Goal: Transaction & Acquisition: Purchase product/service

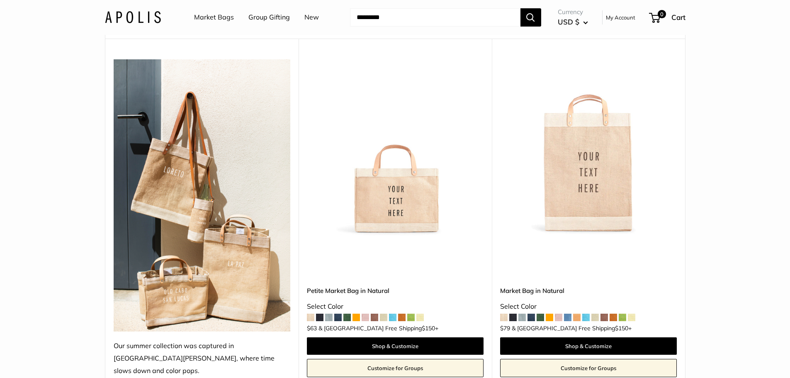
scroll to position [92, 0]
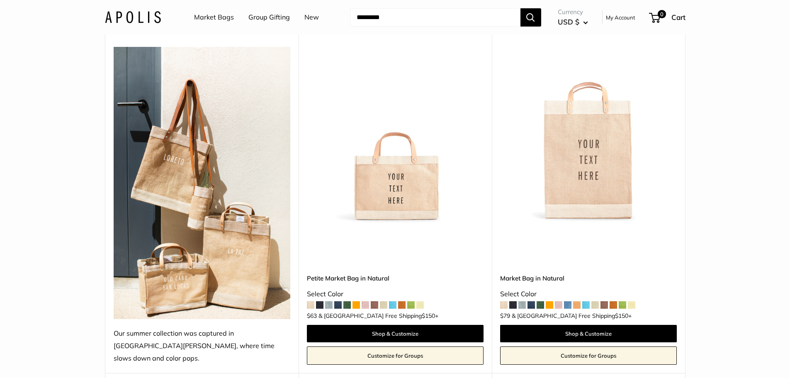
click at [0, 0] on img at bounding box center [0, 0] width 0 height 0
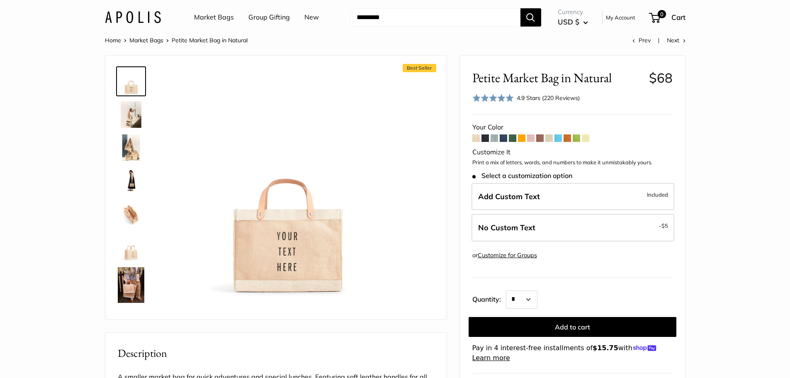
click at [485, 139] on span at bounding box center [485, 137] width 7 height 7
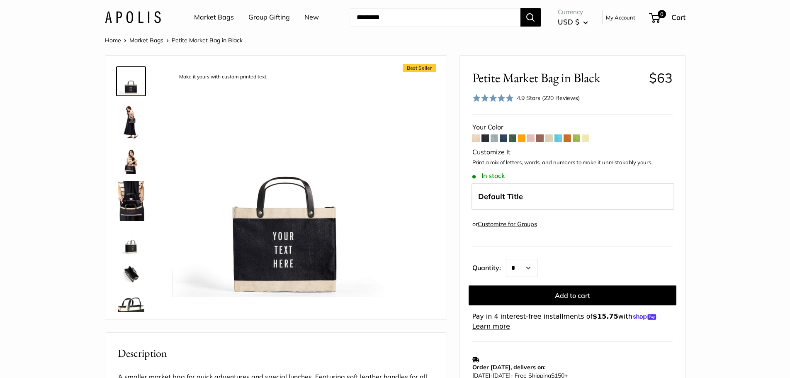
click at [127, 163] on img at bounding box center [131, 161] width 27 height 27
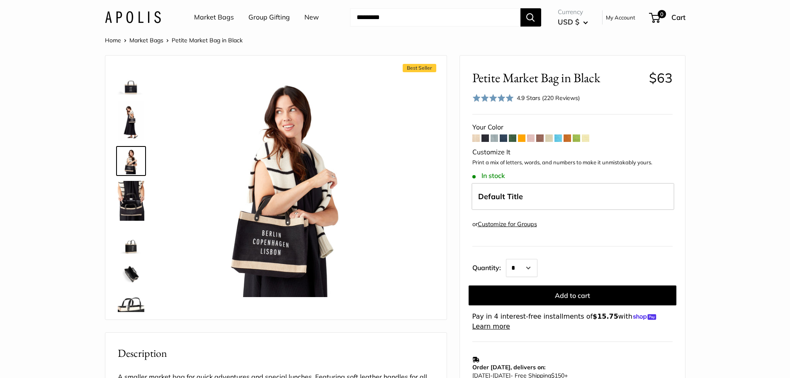
click at [129, 195] on img at bounding box center [131, 201] width 27 height 40
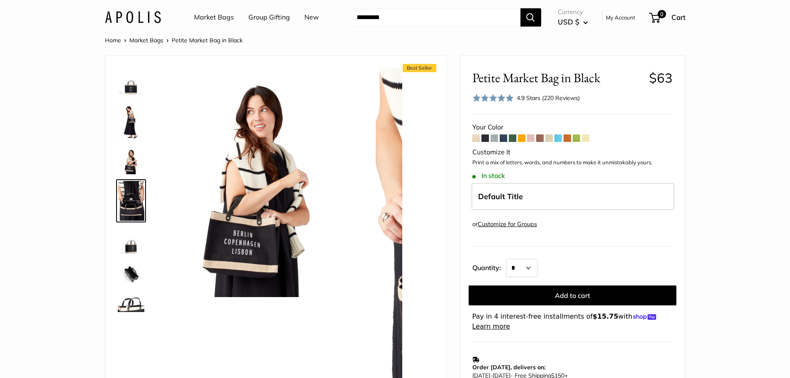
scroll to position [12, 0]
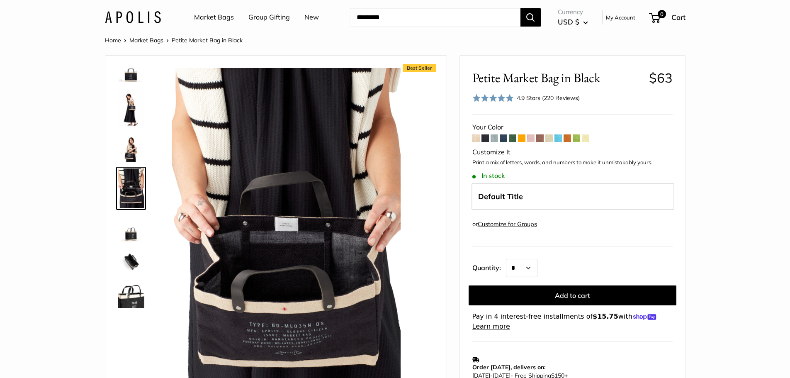
click at [132, 236] on img at bounding box center [131, 228] width 27 height 27
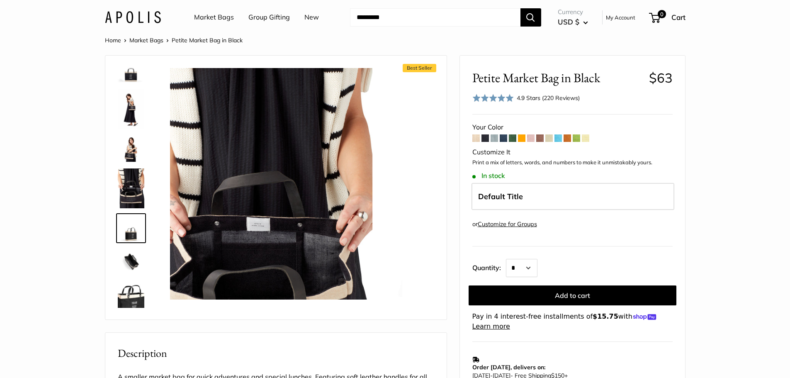
scroll to position [52, 0]
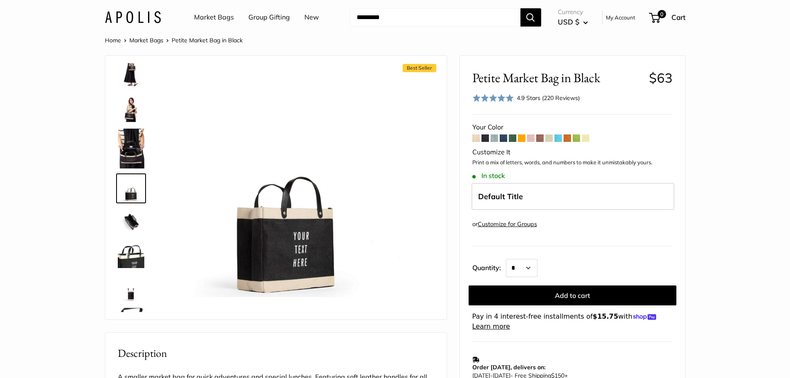
click at [132, 261] on img at bounding box center [131, 254] width 27 height 27
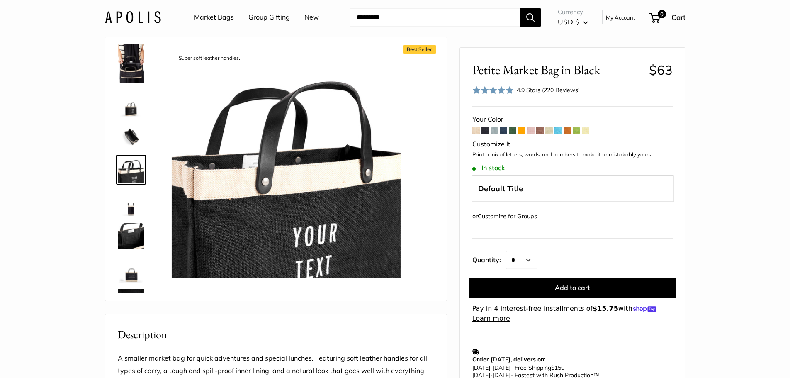
scroll to position [0, 0]
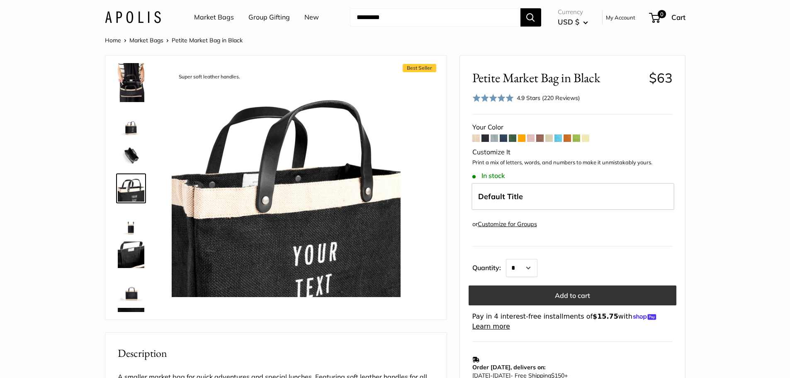
click at [584, 295] on button "Add to cart" at bounding box center [573, 295] width 208 height 20
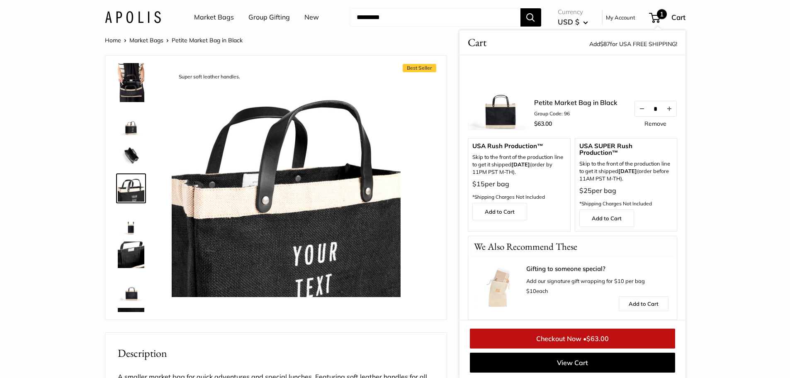
click at [733, 154] on section "Home Market Bags Petite Market Bag in Black Best Seller Make it yours with cust…" at bounding box center [395, 382] width 790 height 694
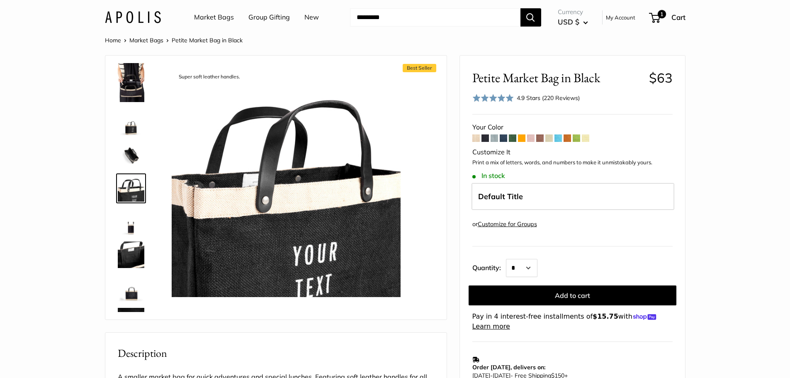
click at [511, 223] on link "Customize for Groups" at bounding box center [507, 223] width 59 height 7
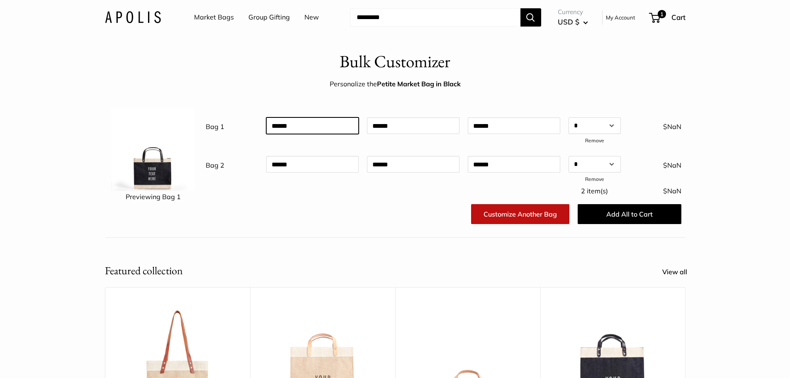
click at [328, 127] on input "text" at bounding box center [312, 125] width 93 height 17
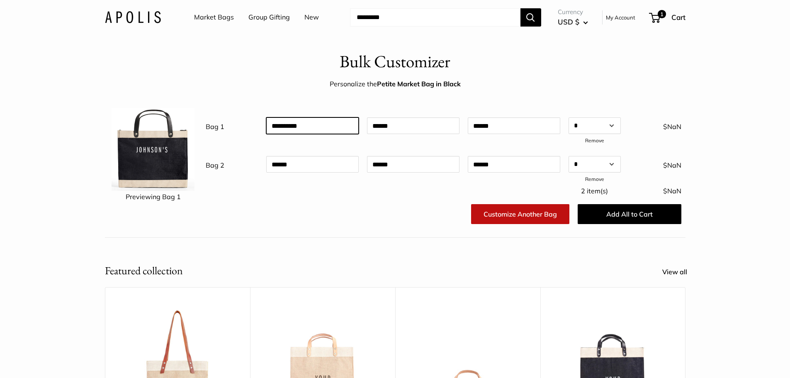
type input "*********"
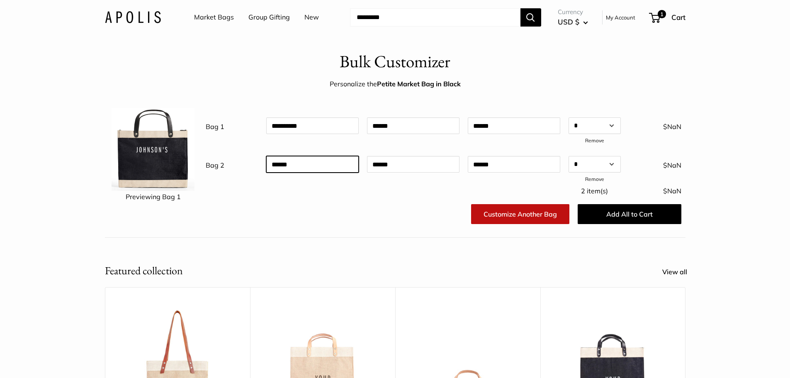
click at [296, 160] on input "text" at bounding box center [312, 164] width 93 height 17
type input "*"
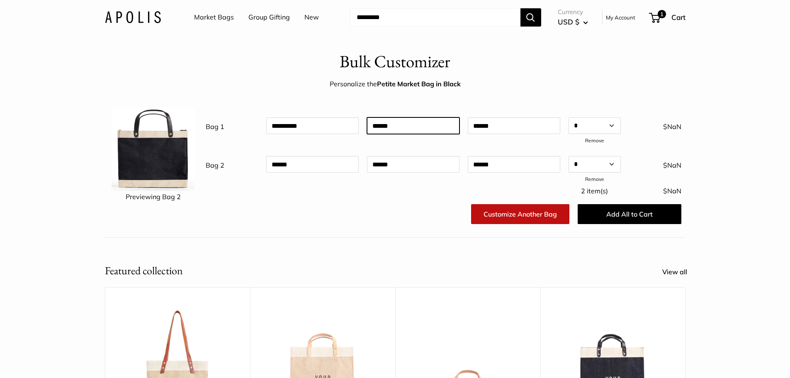
click at [401, 126] on input "text" at bounding box center [413, 125] width 93 height 17
type input "****"
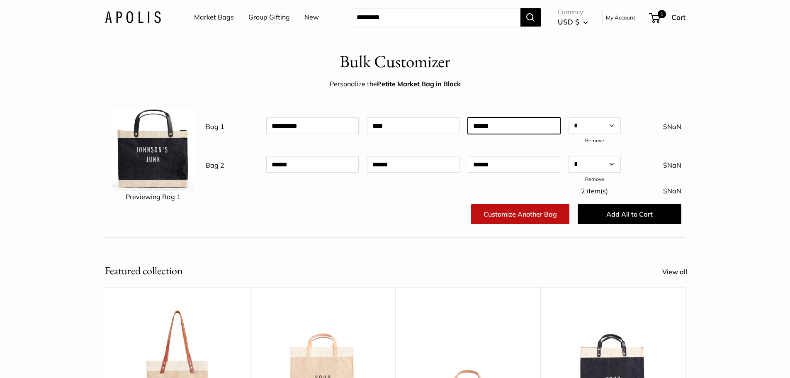
click at [493, 127] on input "text" at bounding box center [514, 125] width 93 height 17
type input "*"
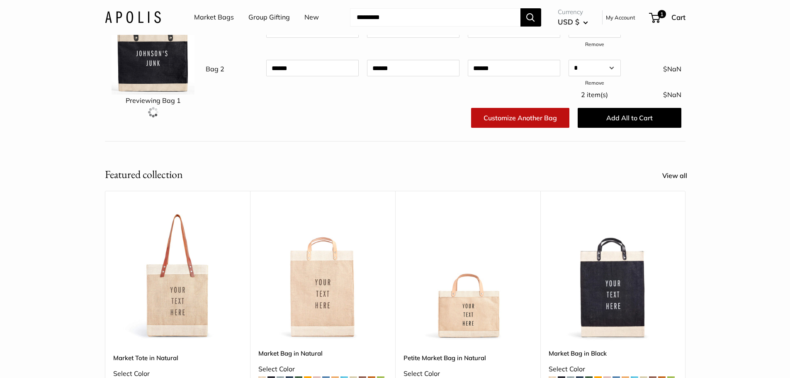
click at [738, 200] on section "Featured collection View all Upgrade: Next Day Fulfillment Customizable Text Lo…" at bounding box center [395, 313] width 790 height 294
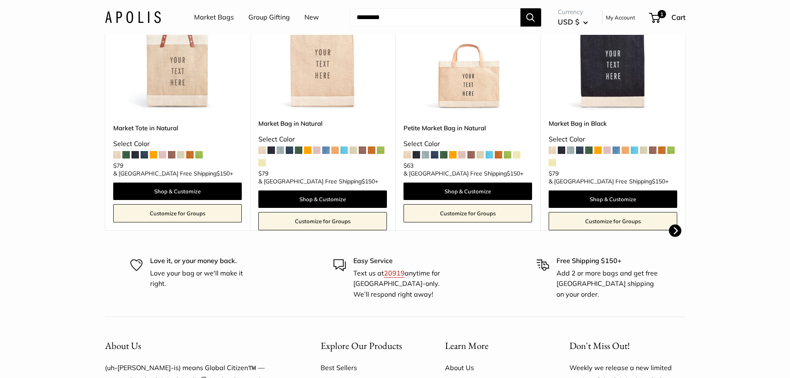
scroll to position [0, 0]
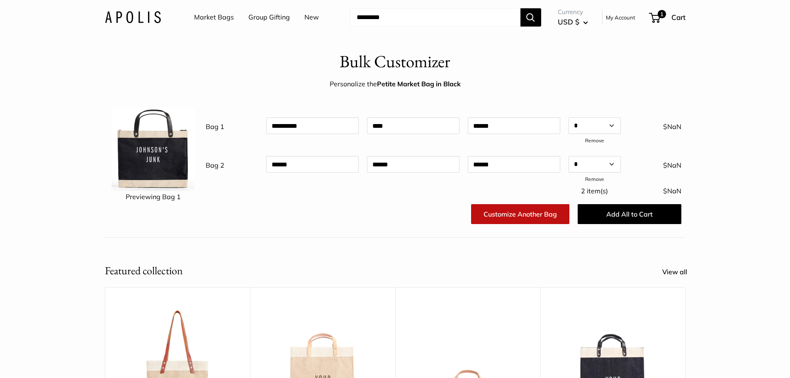
click at [152, 159] on img at bounding box center [153, 149] width 83 height 83
click at [381, 127] on input "****" at bounding box center [413, 125] width 93 height 17
type input "*********"
click at [505, 118] on input "text" at bounding box center [514, 125] width 93 height 17
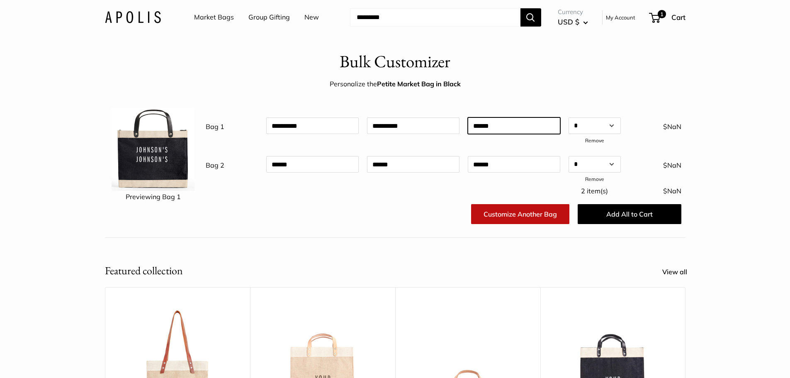
click at [483, 127] on input "text" at bounding box center [514, 125] width 93 height 17
type input "****"
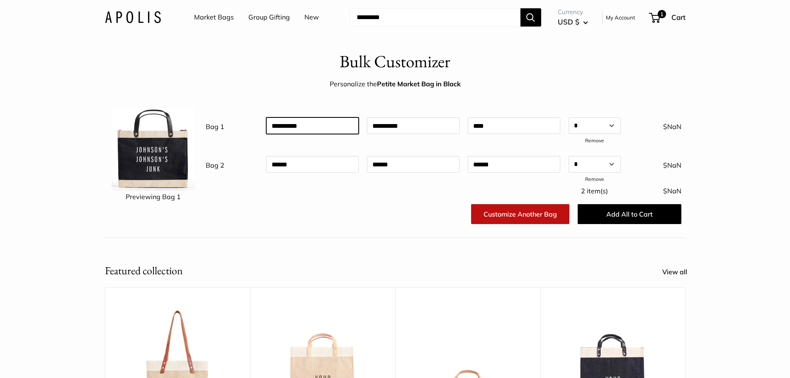
click at [306, 129] on input "*********" at bounding box center [312, 125] width 93 height 17
type input "*"
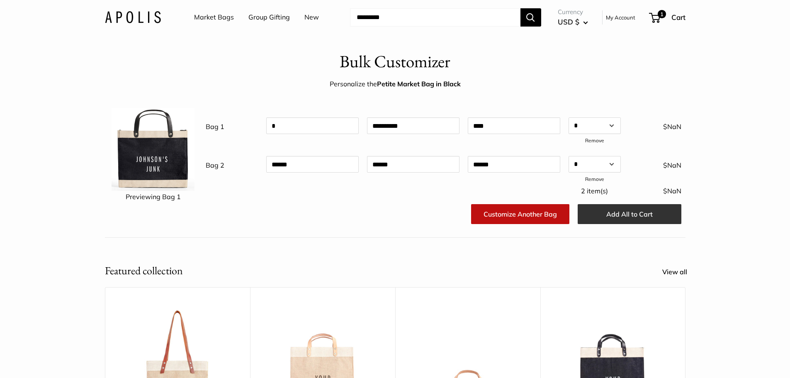
click at [648, 213] on button "Add All to Cart" at bounding box center [630, 214] width 104 height 20
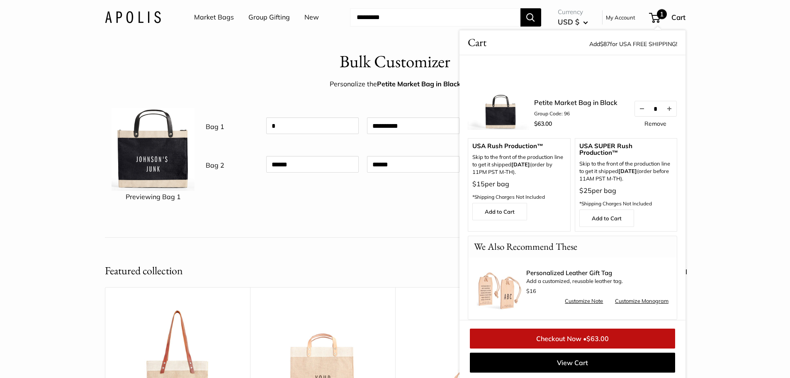
scroll to position [8, 0]
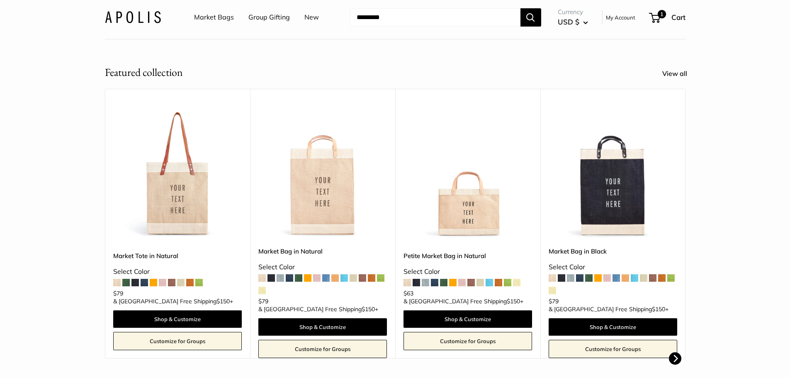
scroll to position [0, 0]
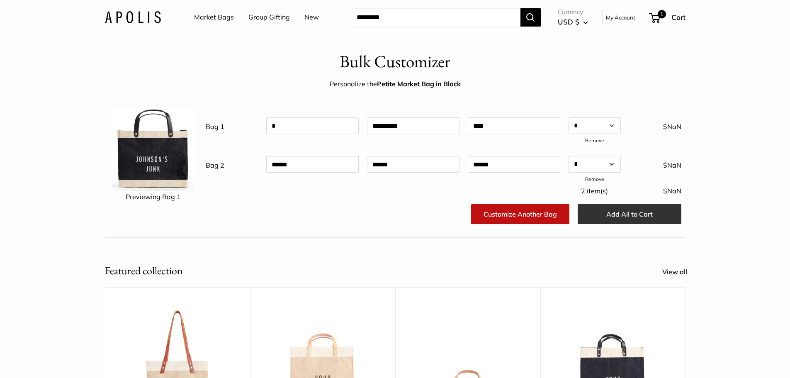
click at [643, 214] on button "Add All to Cart" at bounding box center [630, 214] width 104 height 20
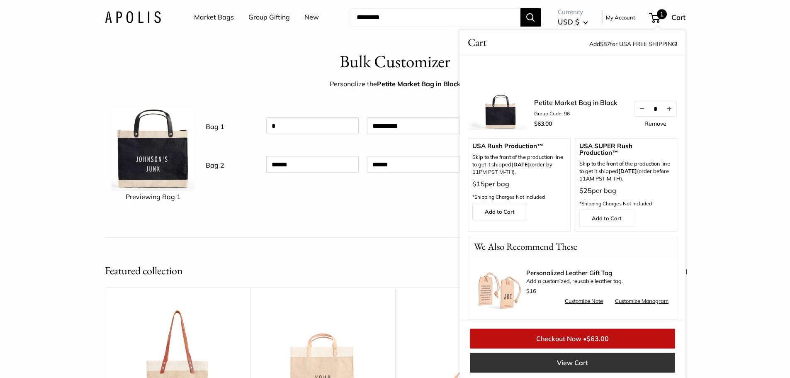
click at [575, 363] on link "View Cart" at bounding box center [572, 363] width 205 height 20
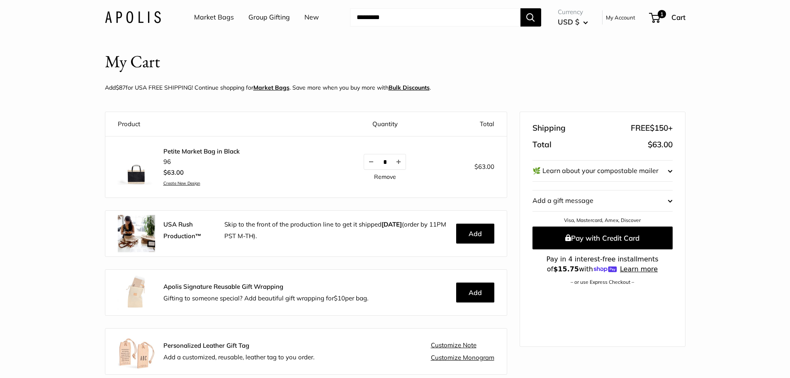
click at [191, 148] on link "Petite Market Bag in Black" at bounding box center [201, 151] width 76 height 8
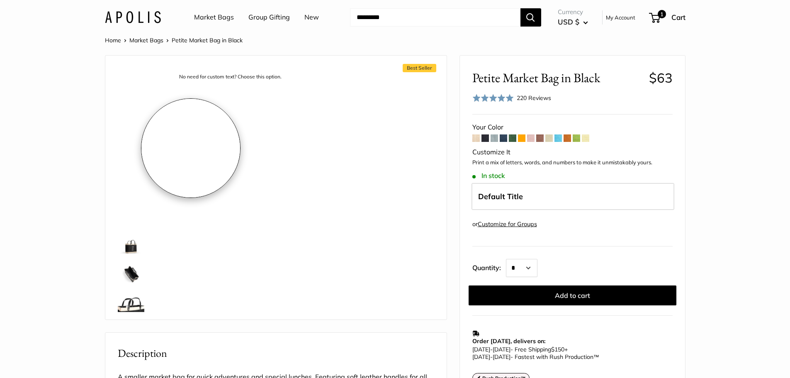
scroll to position [179, 0]
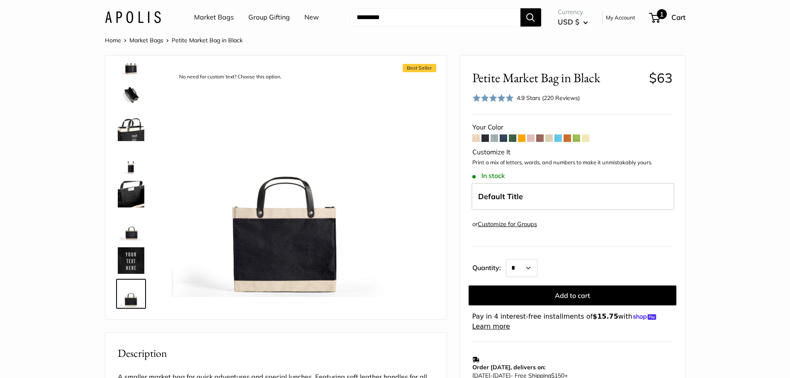
click at [656, 16] on span "1" at bounding box center [654, 18] width 11 height 10
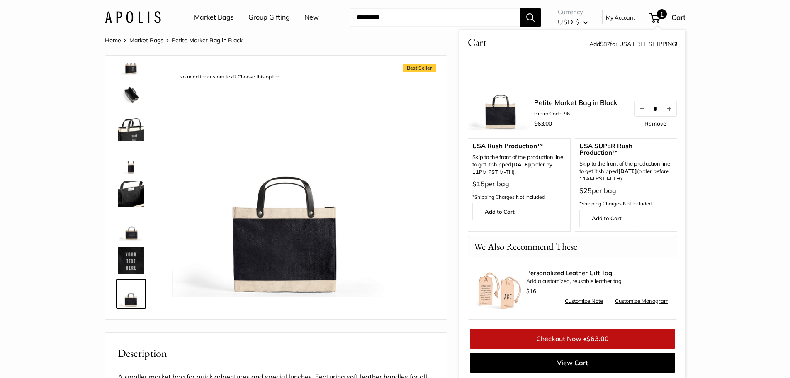
click at [649, 121] on link "Remove" at bounding box center [656, 124] width 22 height 6
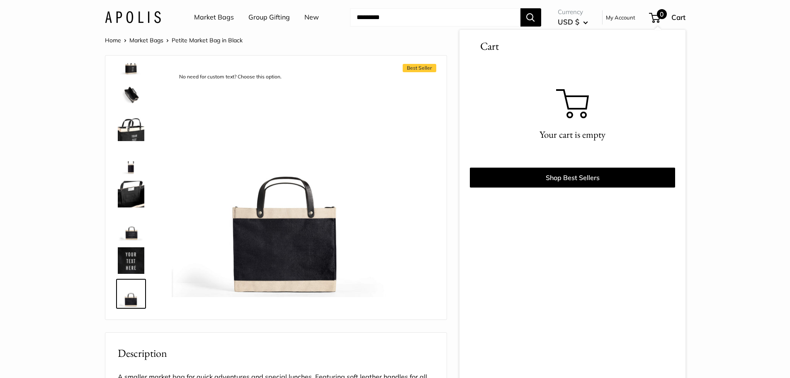
click at [28, 118] on section "Home Market Bags Petite Market Bag in Black Best Seller Make it yours with cust…" at bounding box center [395, 382] width 790 height 694
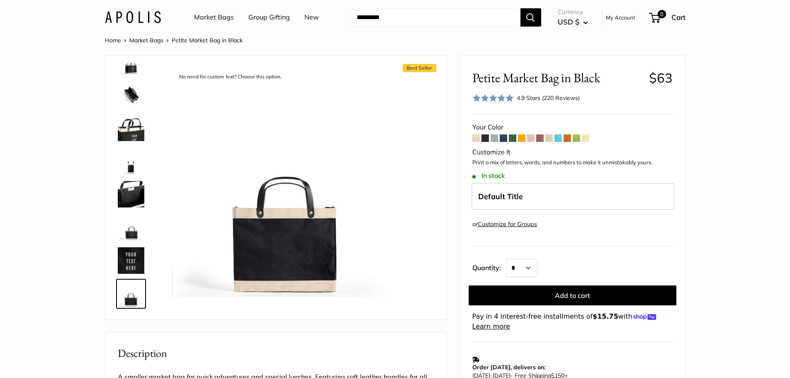
click at [524, 224] on link "Customize for Groups" at bounding box center [507, 223] width 59 height 7
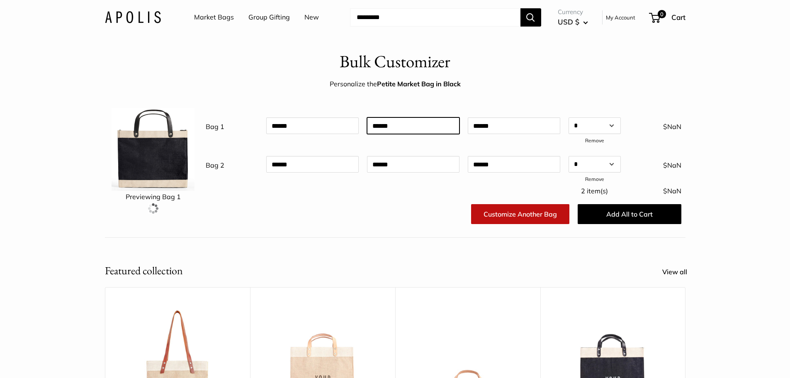
click at [431, 127] on input "text" at bounding box center [413, 125] width 93 height 17
type input "*********"
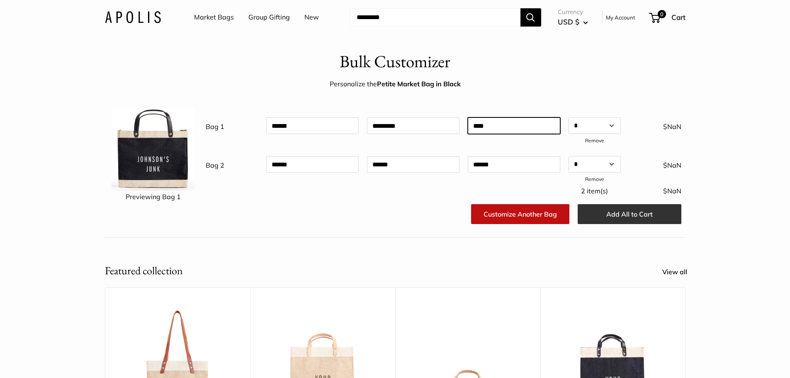
type input "****"
click at [628, 211] on button "Add All to Cart" at bounding box center [630, 214] width 104 height 20
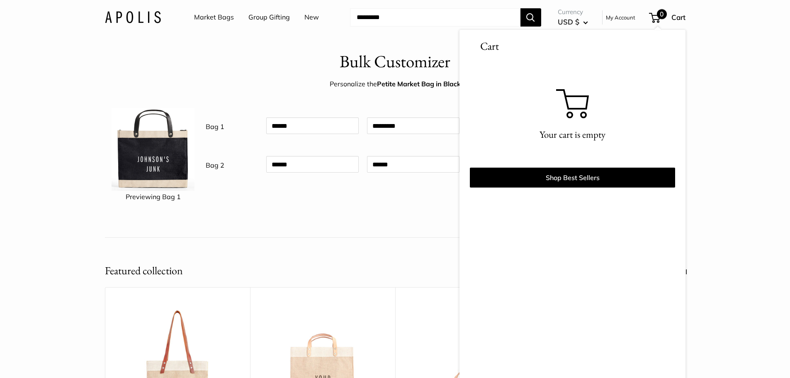
click at [421, 206] on div "Customize Another Bag Add All to Cart" at bounding box center [444, 216] width 484 height 30
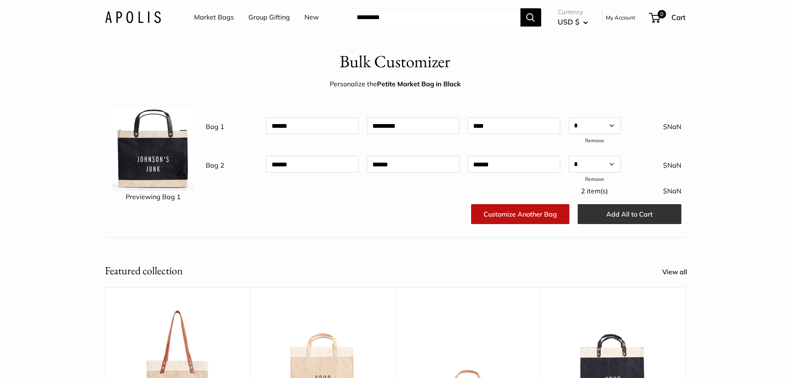
click at [595, 216] on button "Add All to Cart" at bounding box center [630, 214] width 104 height 20
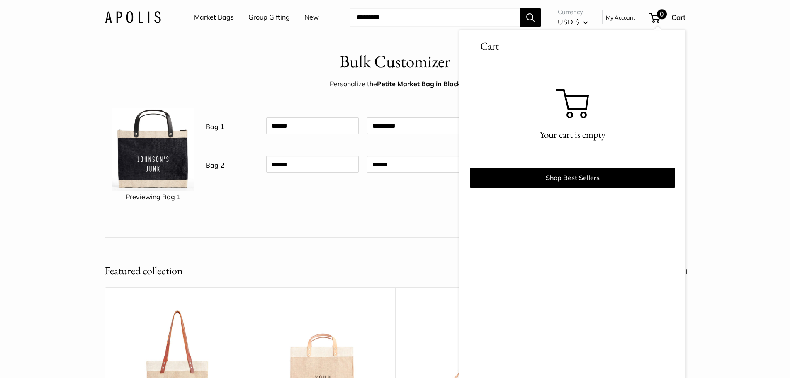
click at [773, 129] on div "Bulk Customizer Personalize the Petite Market Bag in Black Previewing Bag 1 Bag…" at bounding box center [395, 143] width 790 height 188
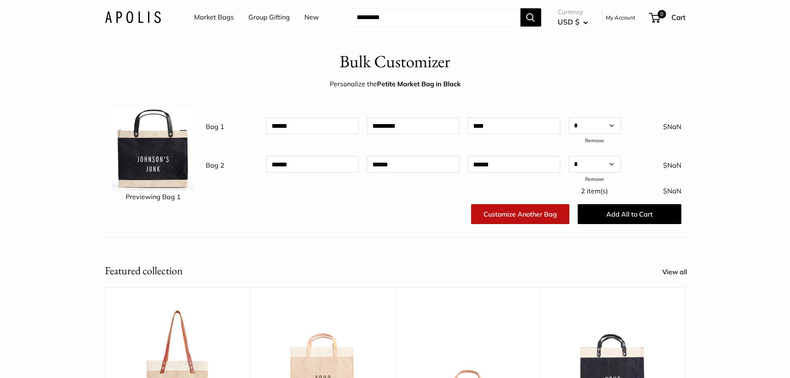
click at [286, 197] on div at bounding box center [312, 191] width 101 height 19
click at [171, 142] on img at bounding box center [153, 149] width 83 height 83
click at [604, 127] on select "* * * * * * * * * ** ** ** ** ** ** ** ** ** ** ** ** ** ** ** ** ** ** ** ** *…" at bounding box center [595, 125] width 52 height 17
click at [569, 117] on select "* * * * * * * * * ** ** ** ** ** ** ** ** ** ** ** ** ** ** ** ** ** ** ** ** *…" at bounding box center [595, 125] width 52 height 17
click at [672, 128] on div "$NaN" at bounding box center [655, 125] width 61 height 16
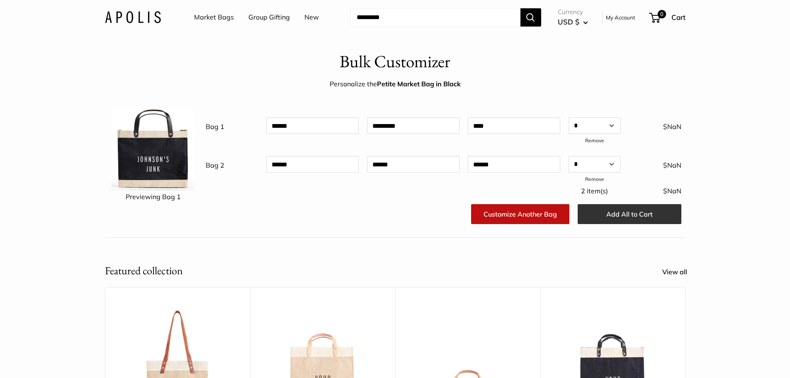
click at [609, 216] on button "Add All to Cart" at bounding box center [630, 214] width 104 height 20
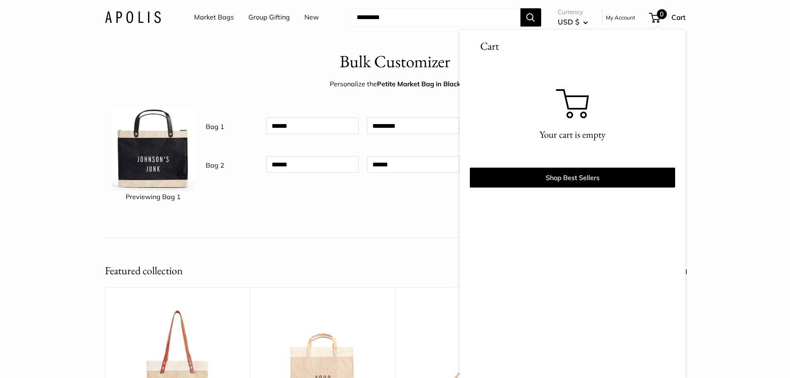
click at [760, 129] on div "Bulk Customizer Personalize the Petite Market Bag in Black Previewing Bag 1 Bag…" at bounding box center [395, 143] width 790 height 188
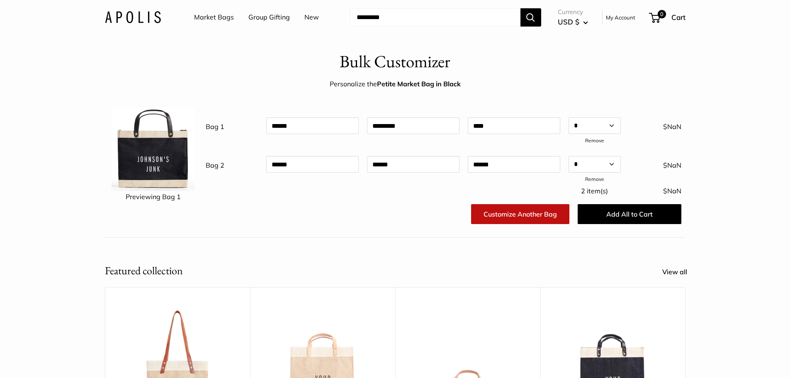
click at [225, 17] on link "Market Bags" at bounding box center [214, 17] width 40 height 12
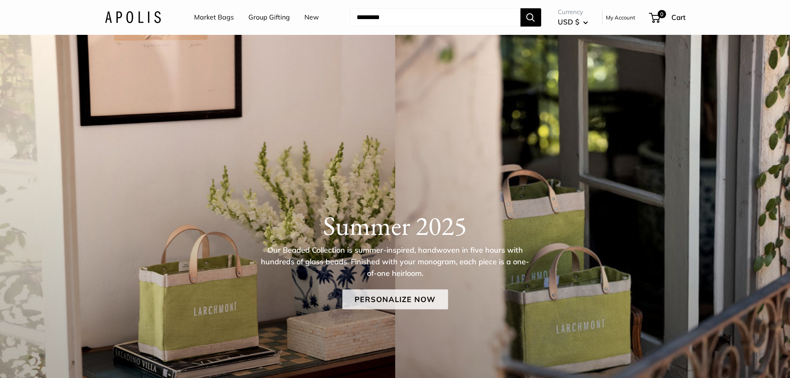
click at [391, 304] on link "Personalize Now" at bounding box center [395, 299] width 106 height 20
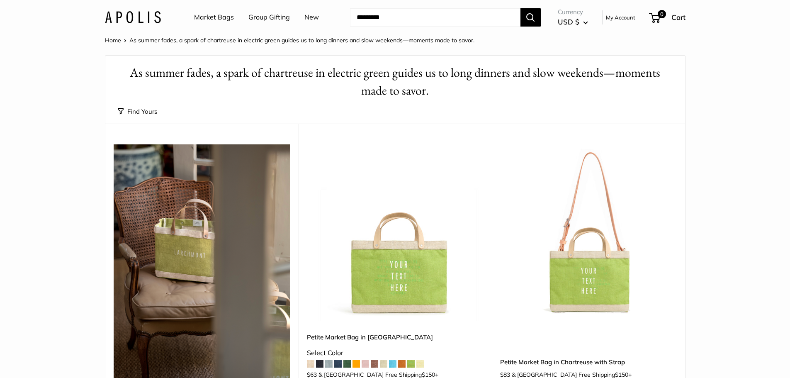
click at [0, 0] on img at bounding box center [0, 0] width 0 height 0
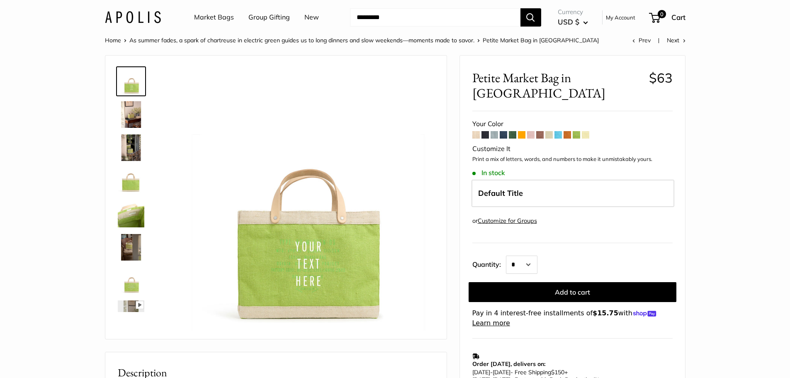
click at [487, 131] on span at bounding box center [485, 134] width 7 height 7
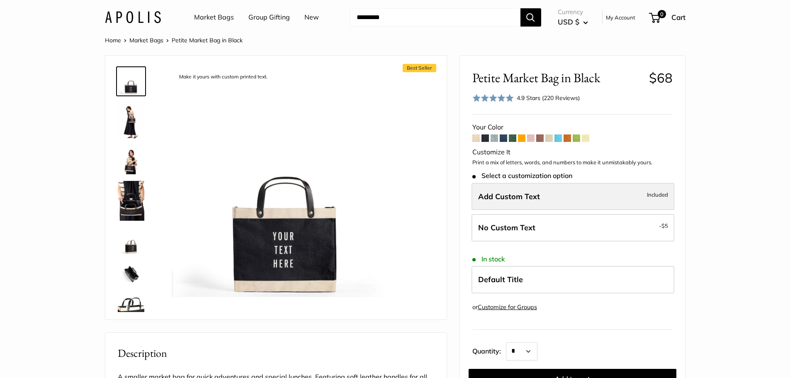
click at [525, 194] on span "Add Custom Text" at bounding box center [509, 197] width 62 height 10
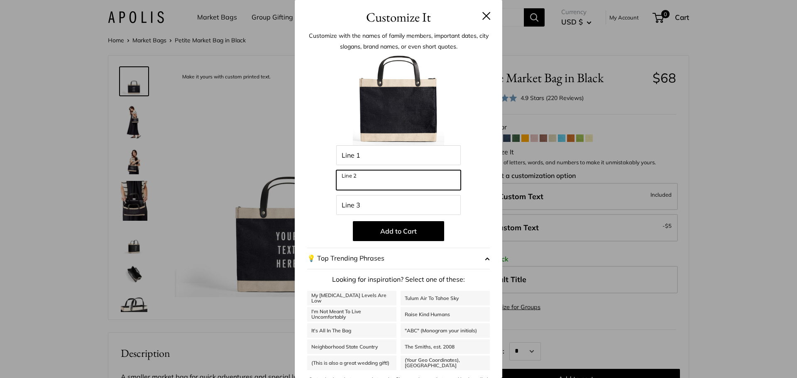
click at [368, 187] on input "Line 2" at bounding box center [398, 180] width 124 height 20
type input "*********"
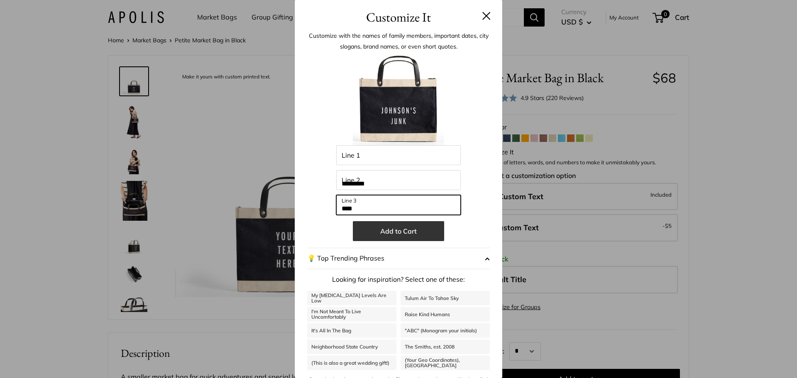
type input "****"
click at [400, 231] on button "Add to Cart" at bounding box center [398, 231] width 91 height 20
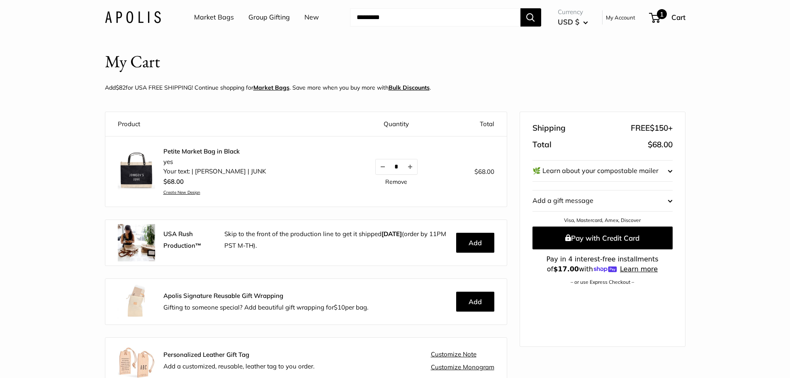
click at [655, 17] on span "1" at bounding box center [654, 18] width 11 height 10
click at [631, 18] on link "My Account" at bounding box center [620, 17] width 29 height 10
click at [674, 17] on span "Cart" at bounding box center [679, 17] width 14 height 9
click at [619, 173] on button "🌿 Learn about your compostable mailer" at bounding box center [603, 171] width 140 height 21
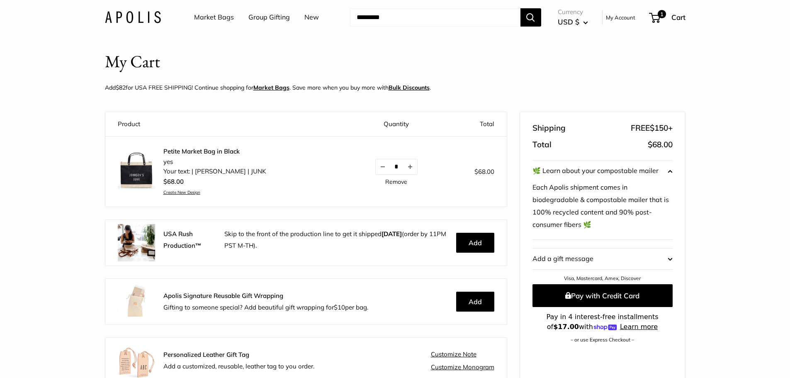
click at [619, 173] on button "🌿 Learn about your compostable mailer" at bounding box center [603, 171] width 140 height 21
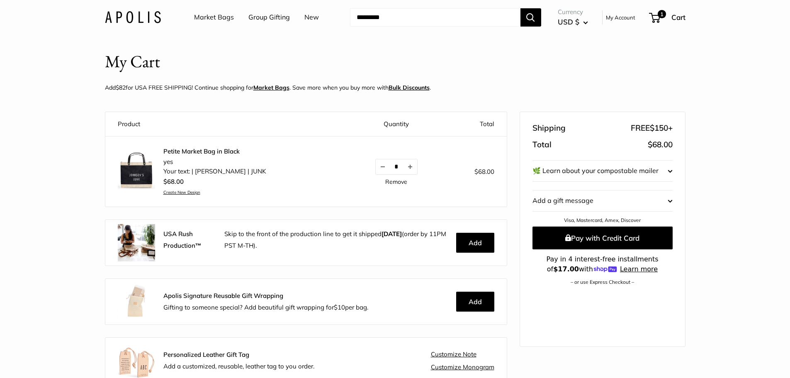
click at [141, 171] on img at bounding box center [136, 170] width 37 height 37
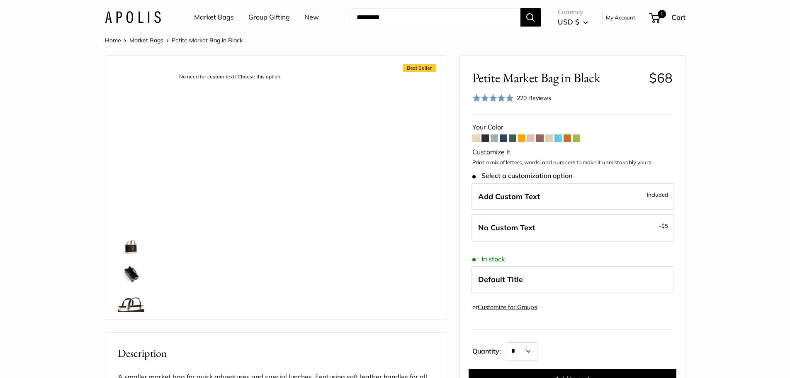
scroll to position [179, 0]
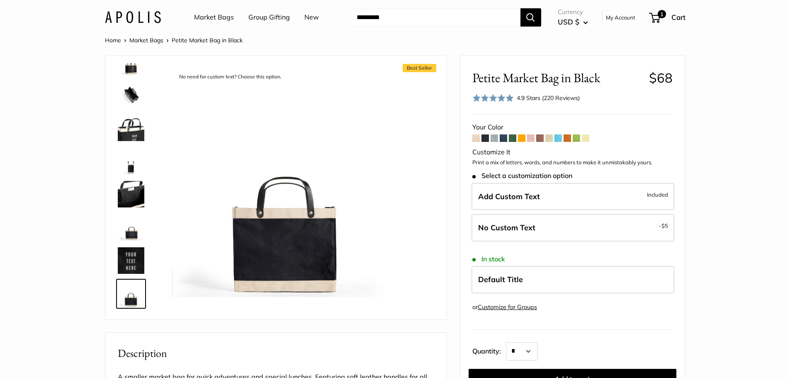
click at [134, 95] on img at bounding box center [131, 94] width 27 height 27
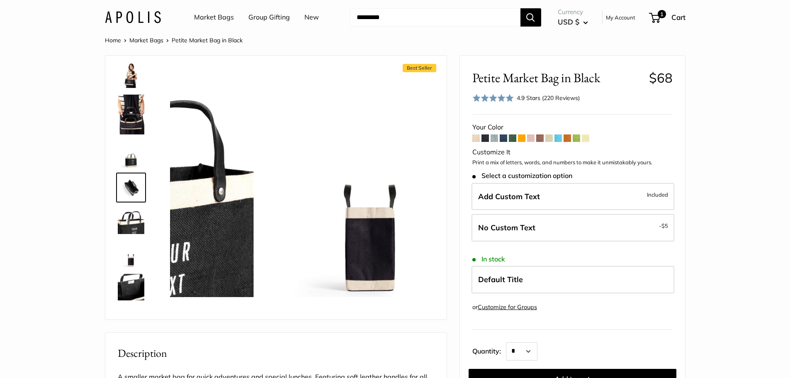
scroll to position [85, 0]
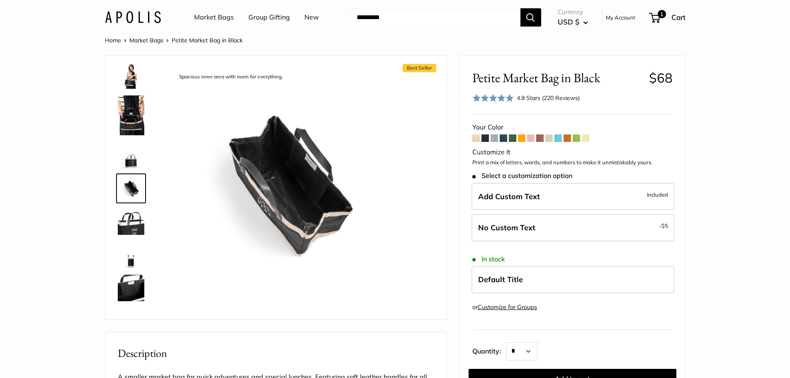
click at [560, 141] on span at bounding box center [558, 137] width 7 height 7
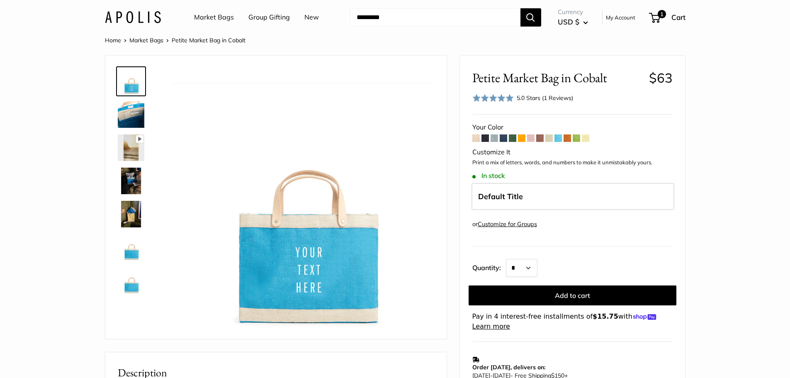
click at [487, 140] on span at bounding box center [485, 137] width 7 height 7
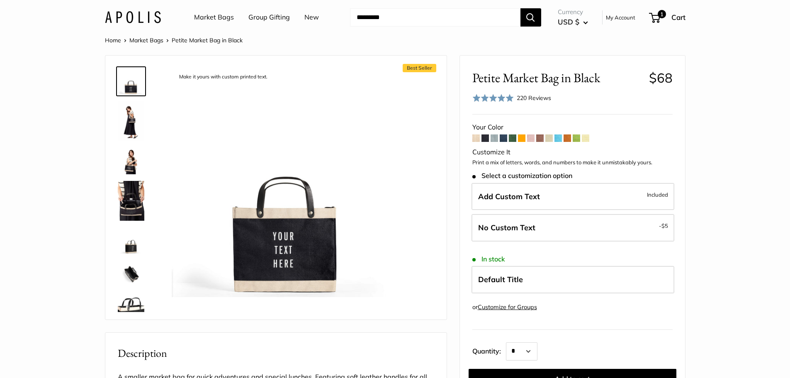
click at [496, 142] on span at bounding box center [494, 137] width 7 height 7
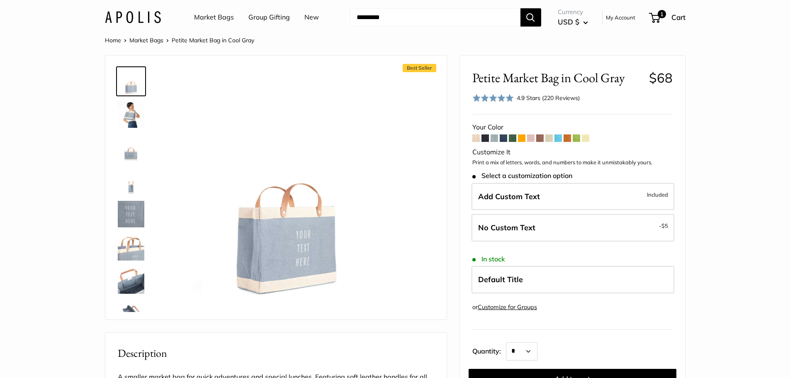
click at [486, 139] on span at bounding box center [485, 137] width 7 height 7
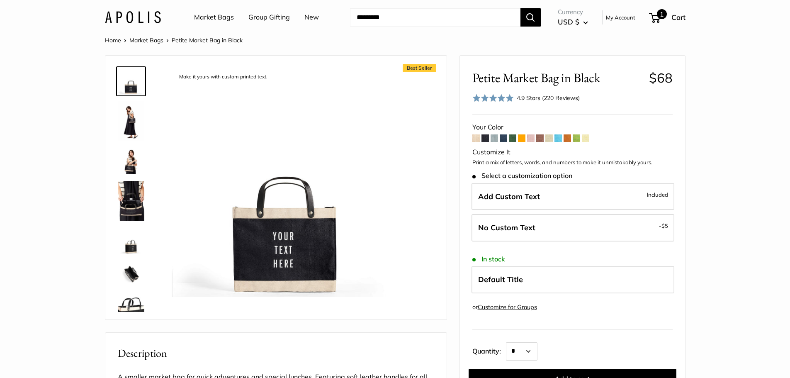
click at [660, 13] on span "1" at bounding box center [662, 14] width 10 height 10
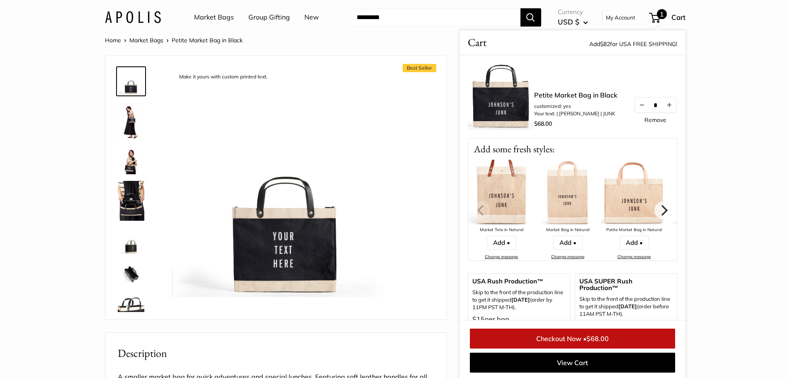
scroll to position [1, 0]
